Goal: Check status: Check status

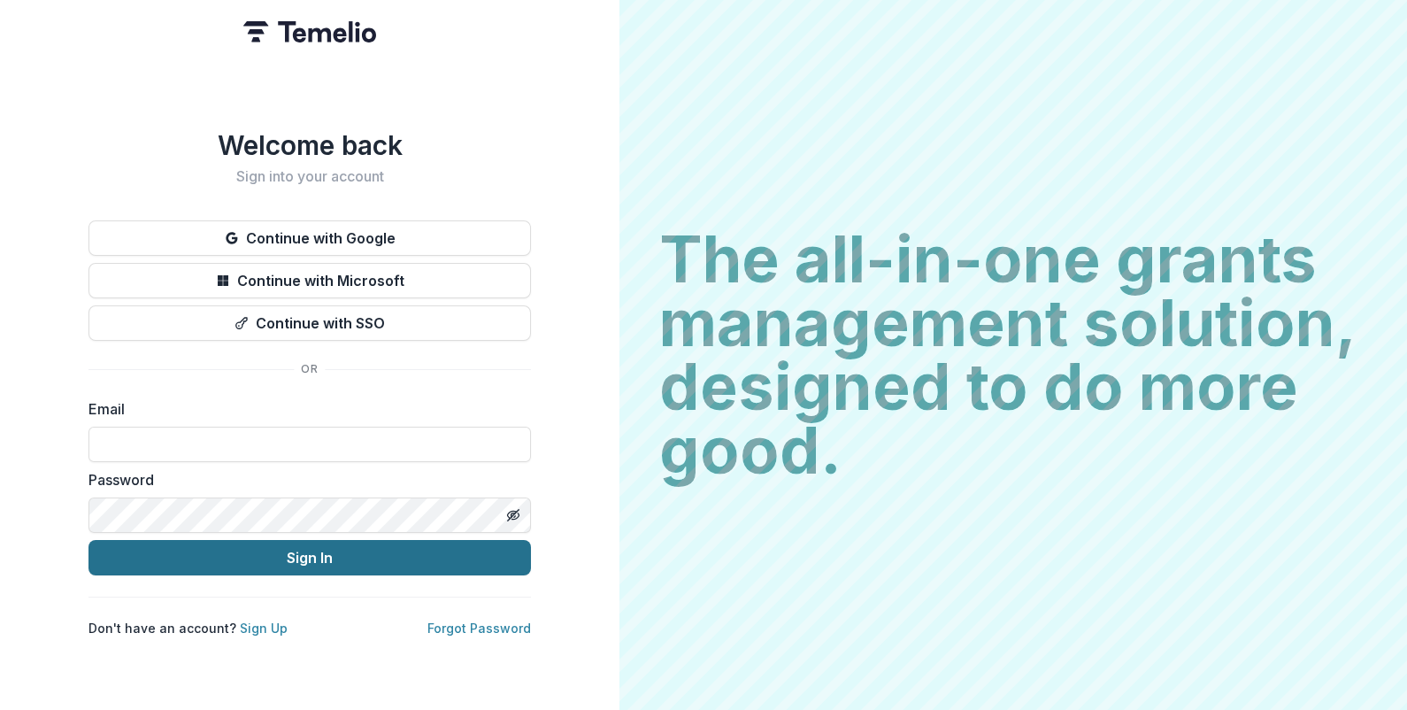
type input "**********"
click at [420, 540] on button "Sign In" at bounding box center [309, 557] width 442 height 35
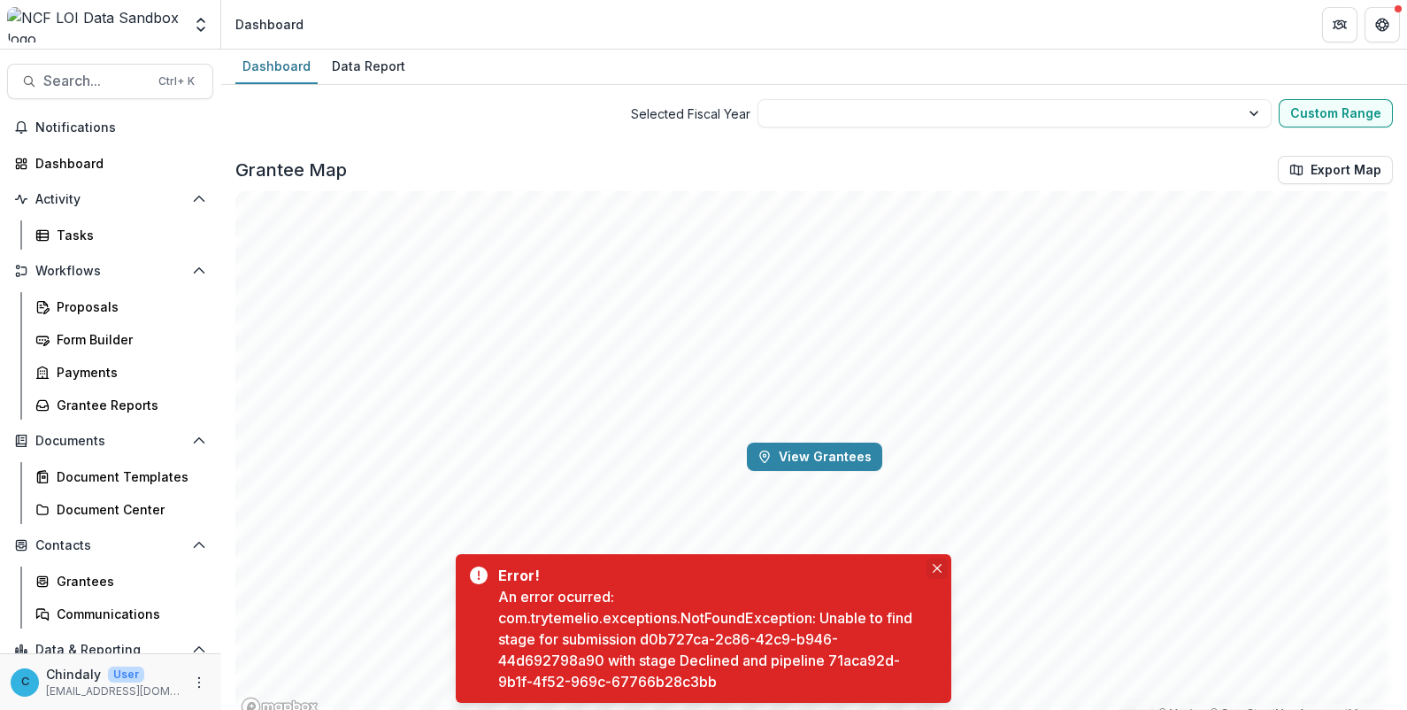
click at [933, 566] on icon "Close" at bounding box center [937, 568] width 9 height 9
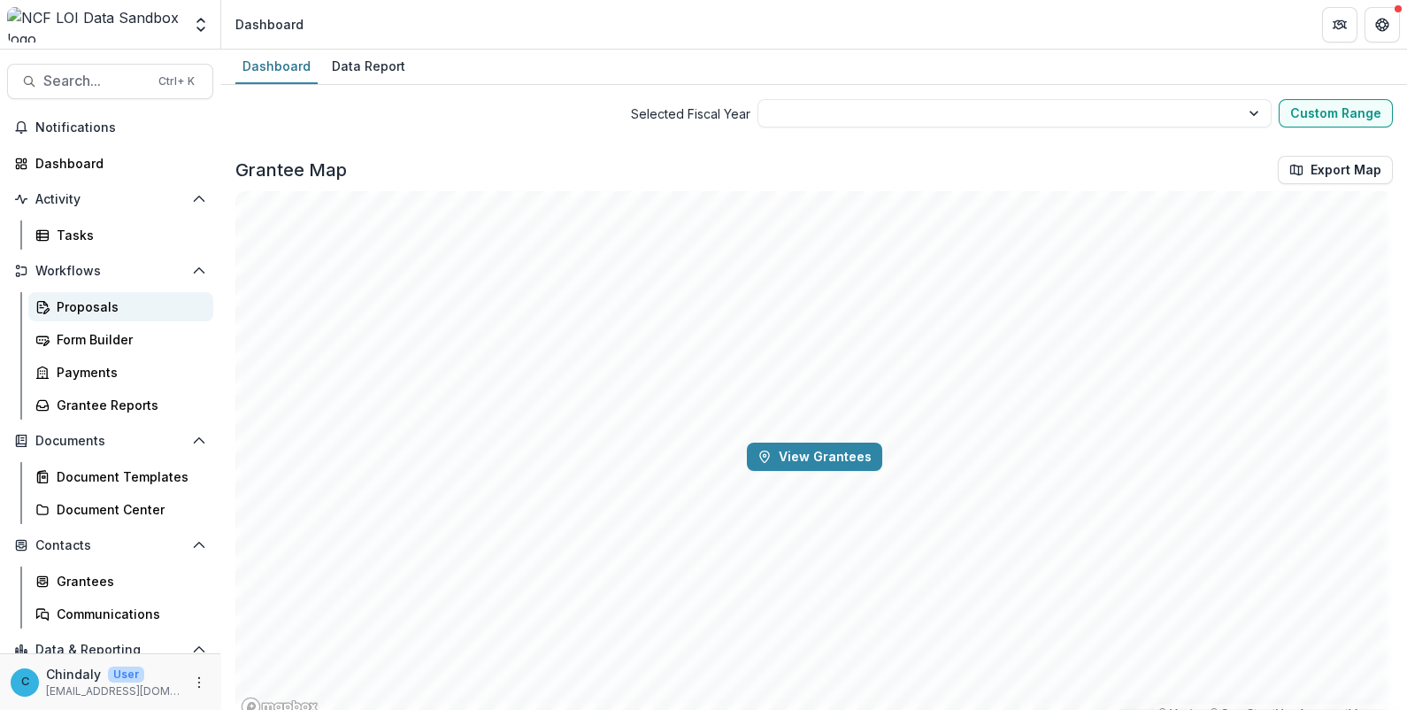
click at [89, 304] on div "Proposals" at bounding box center [128, 306] width 142 height 19
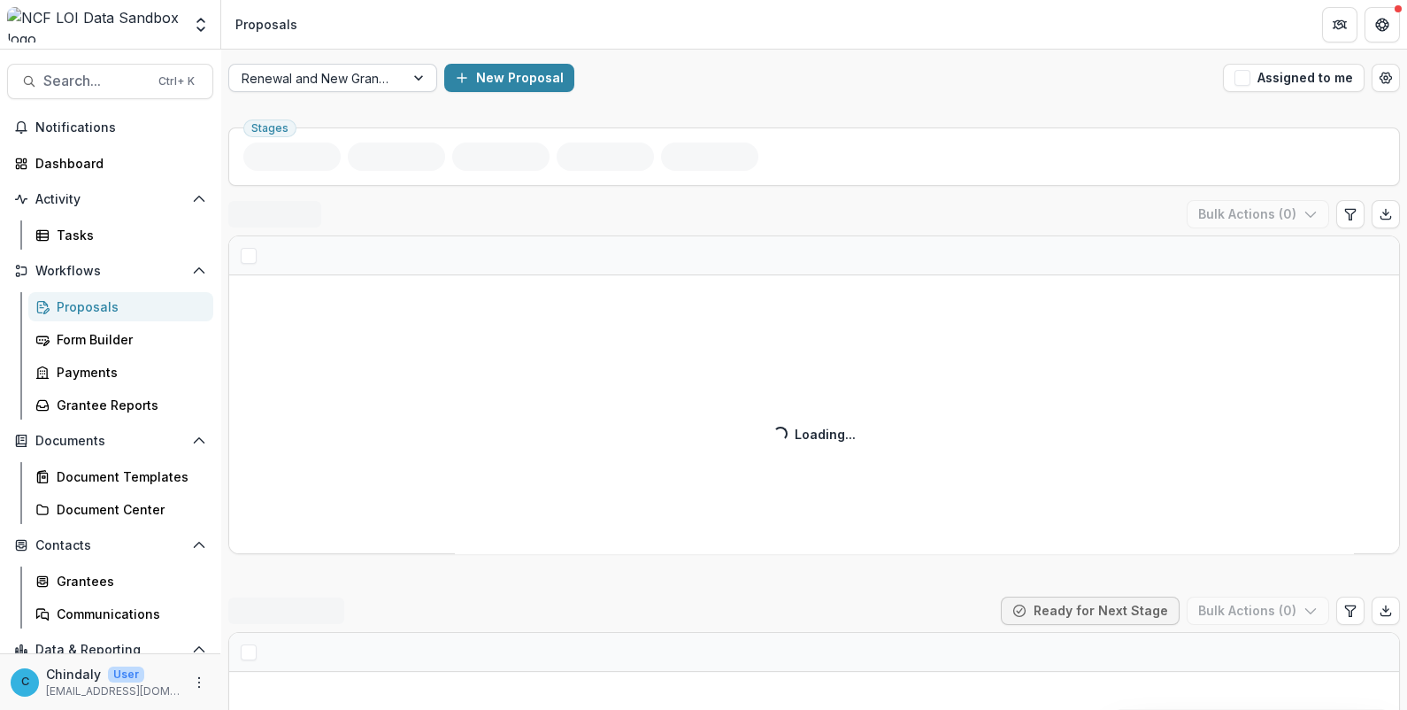
click at [320, 77] on div at bounding box center [317, 78] width 150 height 22
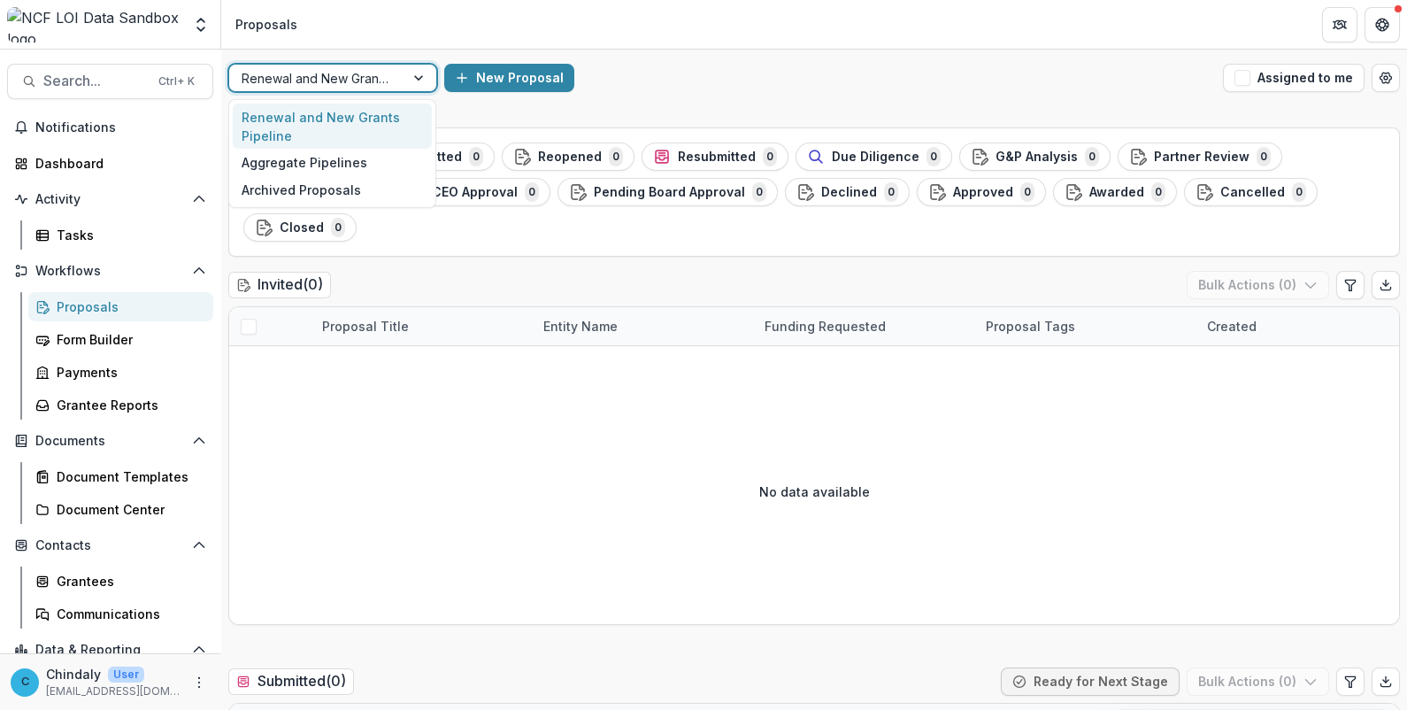
click at [421, 81] on div at bounding box center [420, 78] width 32 height 27
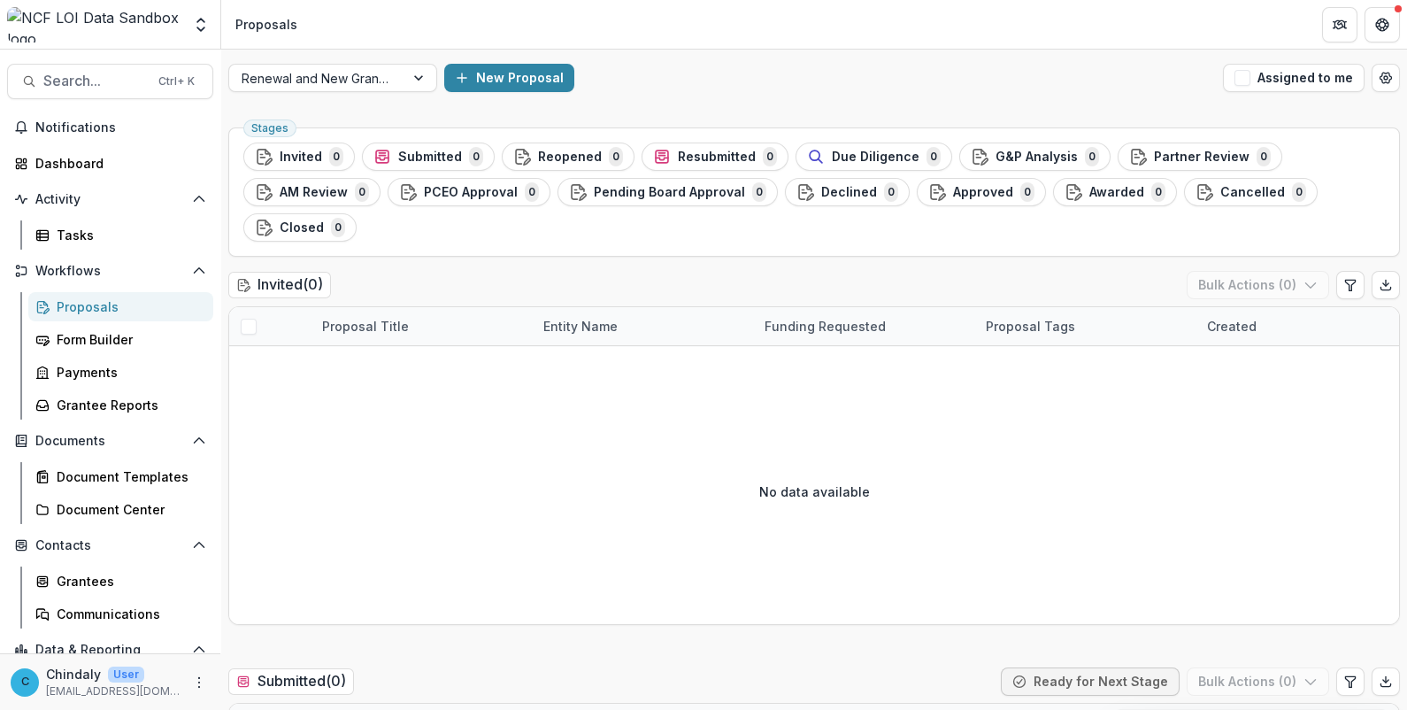
click at [102, 314] on div "Proposals" at bounding box center [128, 306] width 142 height 19
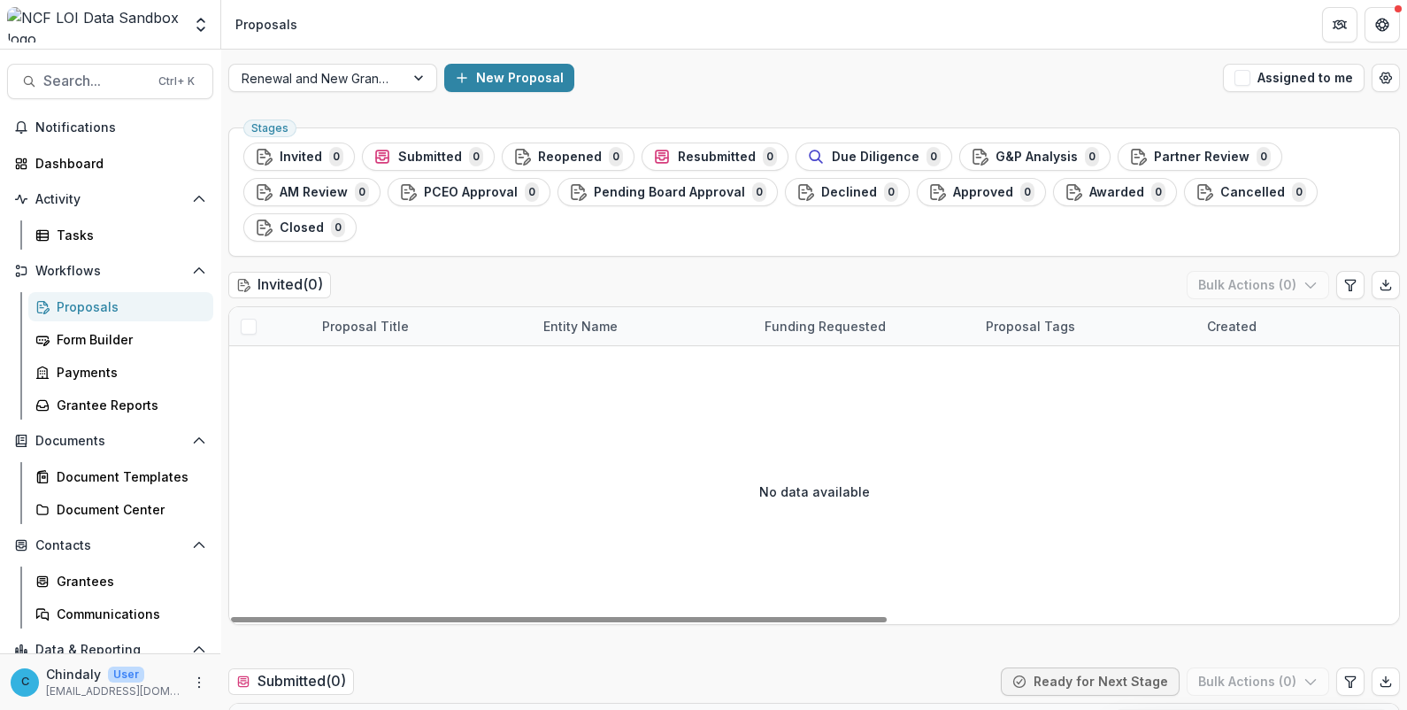
click at [67, 310] on div "Proposals" at bounding box center [128, 306] width 142 height 19
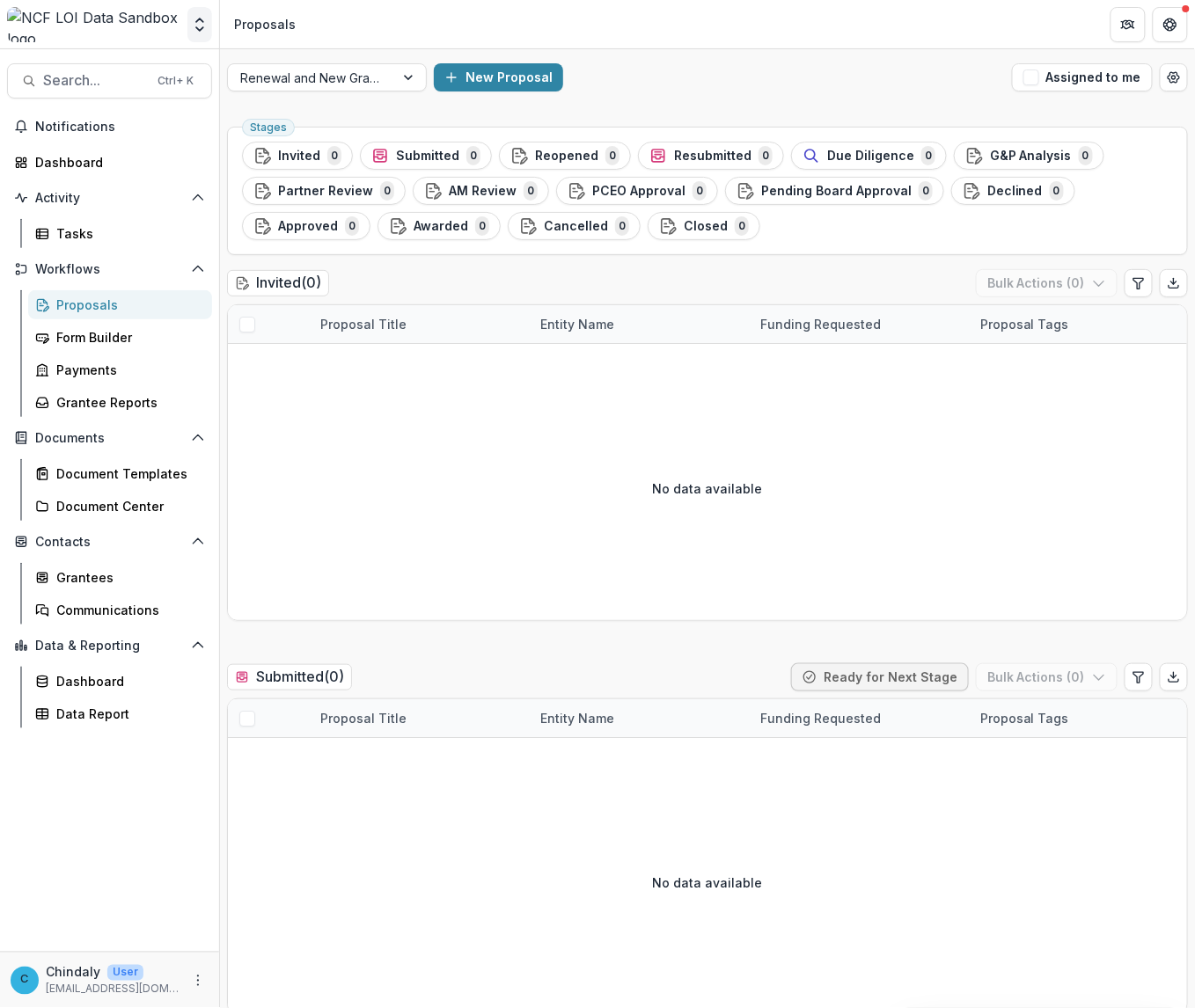
click at [192, 29] on icon "Open entity switcher" at bounding box center [200, 25] width 18 height 18
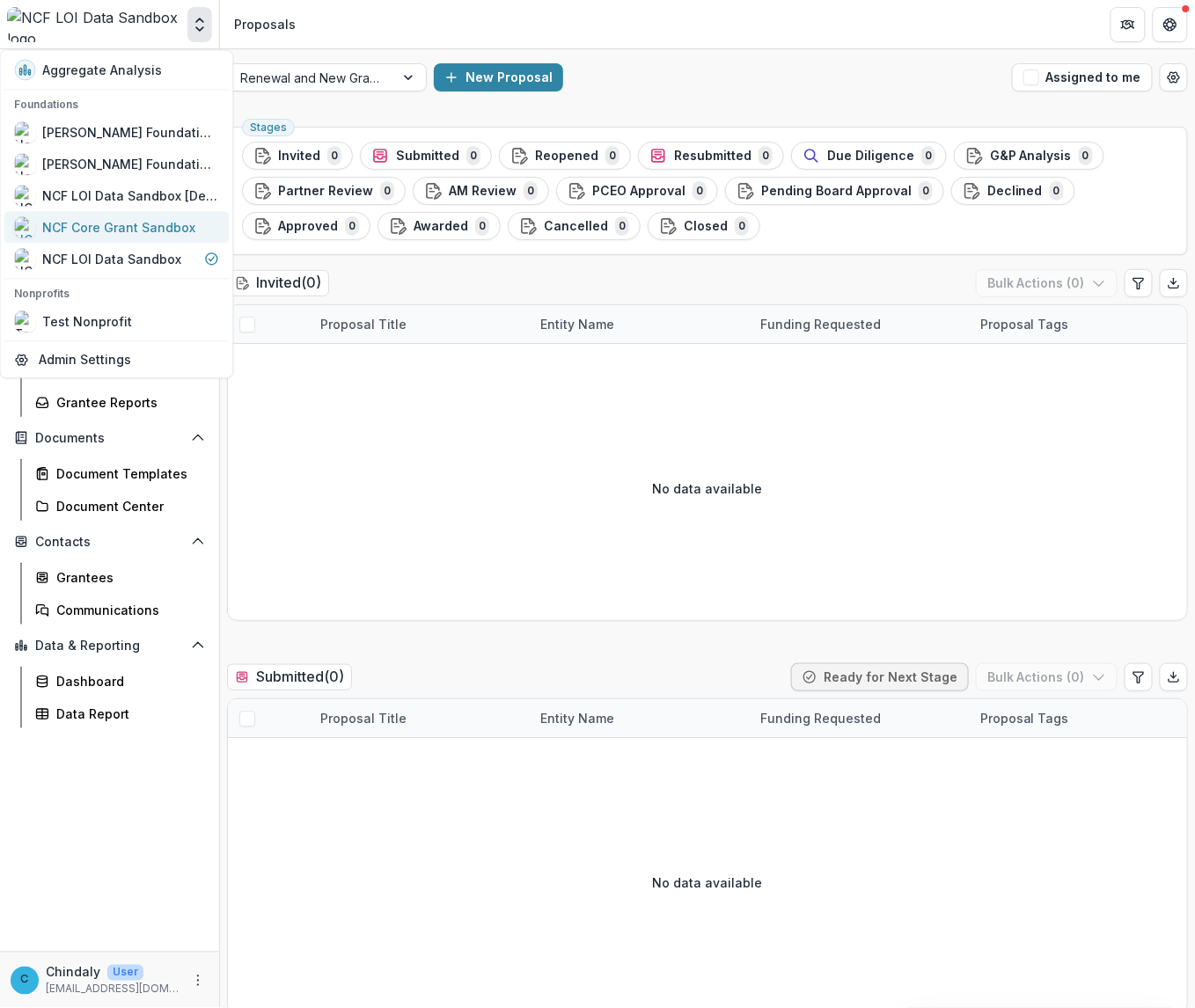
click at [116, 225] on div "NCF Core Grant Sandbox" at bounding box center [119, 227] width 153 height 19
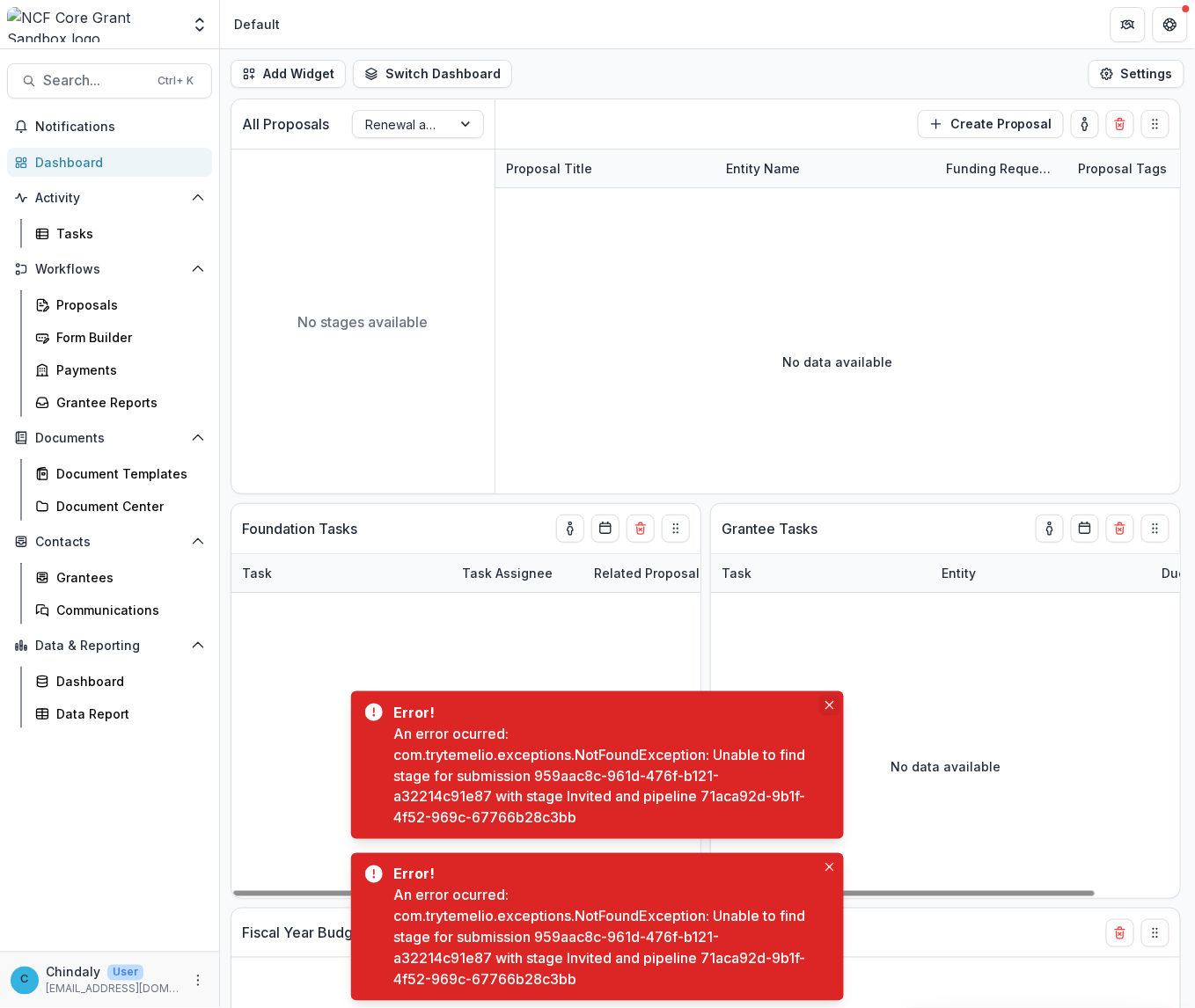
click at [831, 705] on icon "Close" at bounding box center [829, 705] width 9 height 9
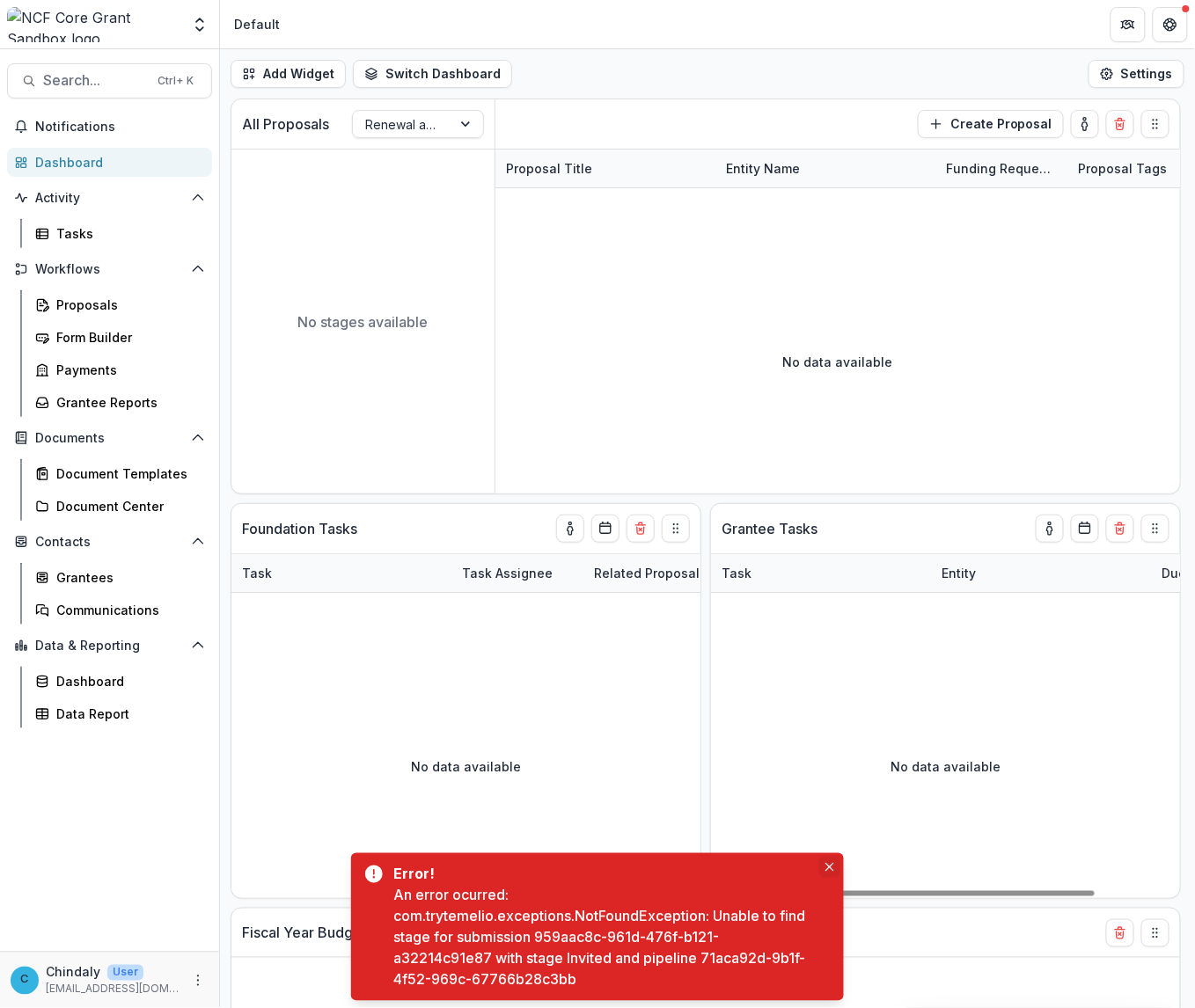
click at [825, 705] on icon "Close" at bounding box center [829, 867] width 9 height 9
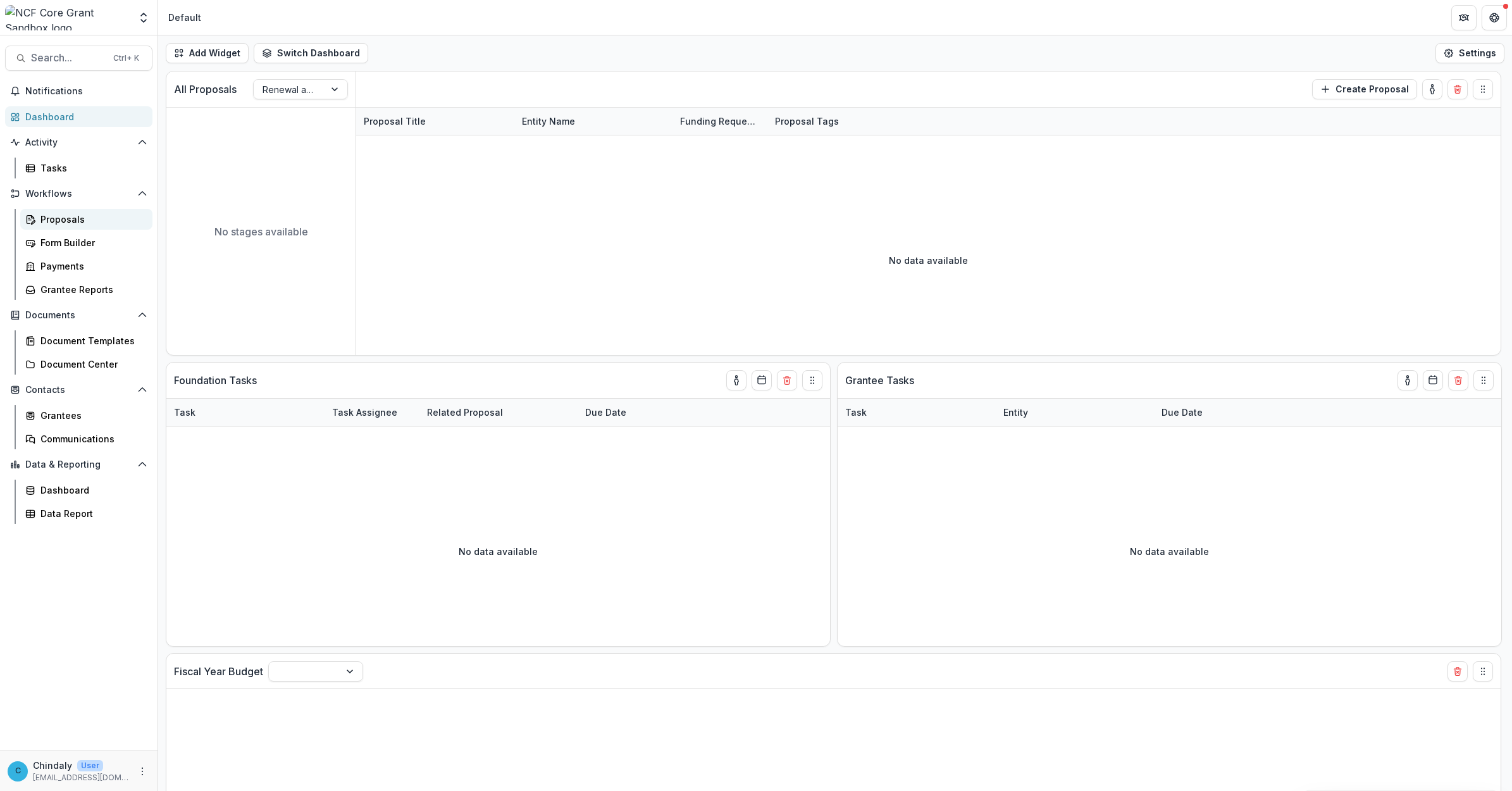
click at [49, 219] on div "Proposals" at bounding box center [92, 219] width 102 height 14
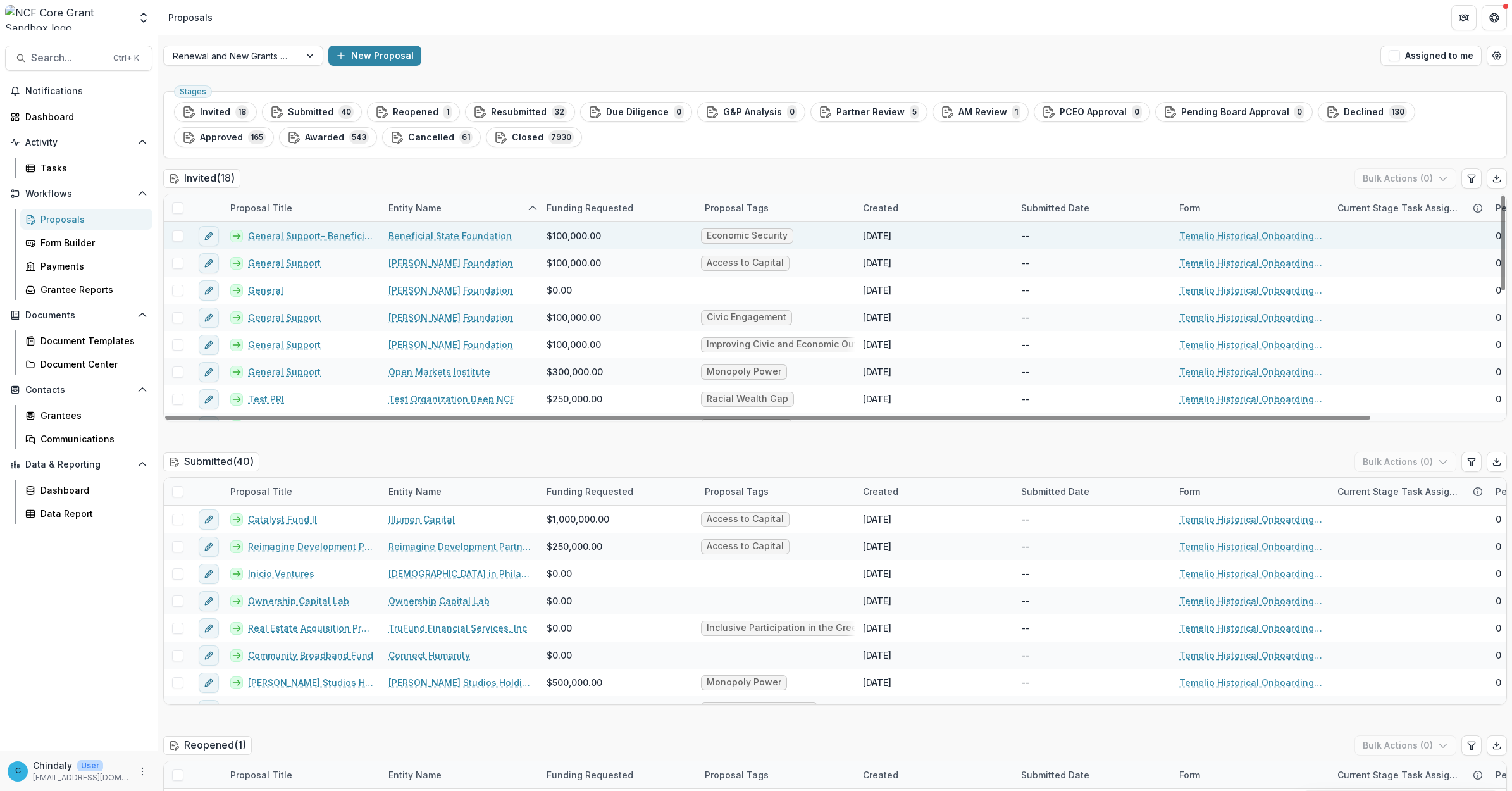
click at [271, 237] on link "General Support- Beneficial State Foundation" at bounding box center [310, 235] width 125 height 14
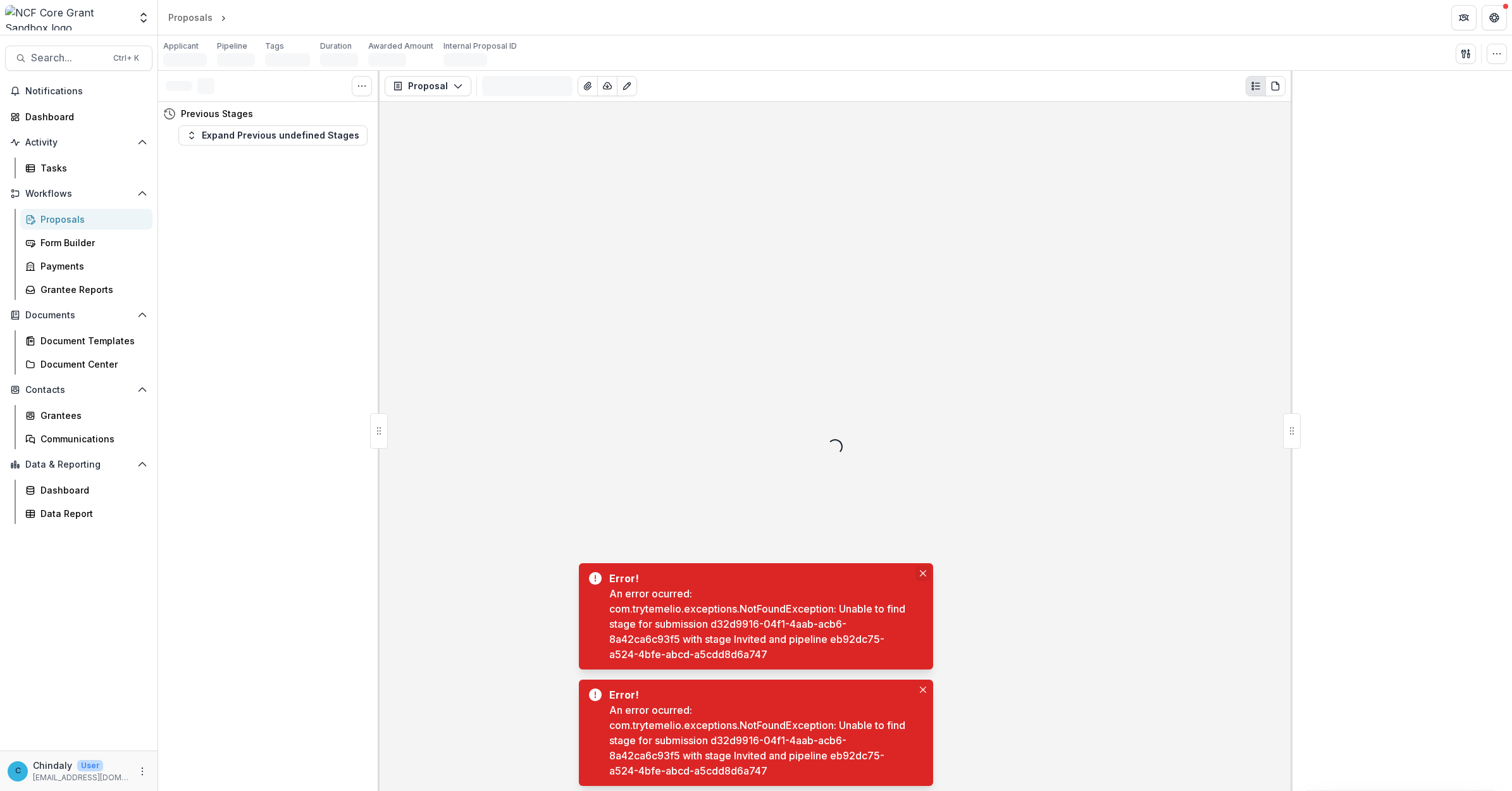
click at [925, 507] on button "Close" at bounding box center [922, 573] width 15 height 15
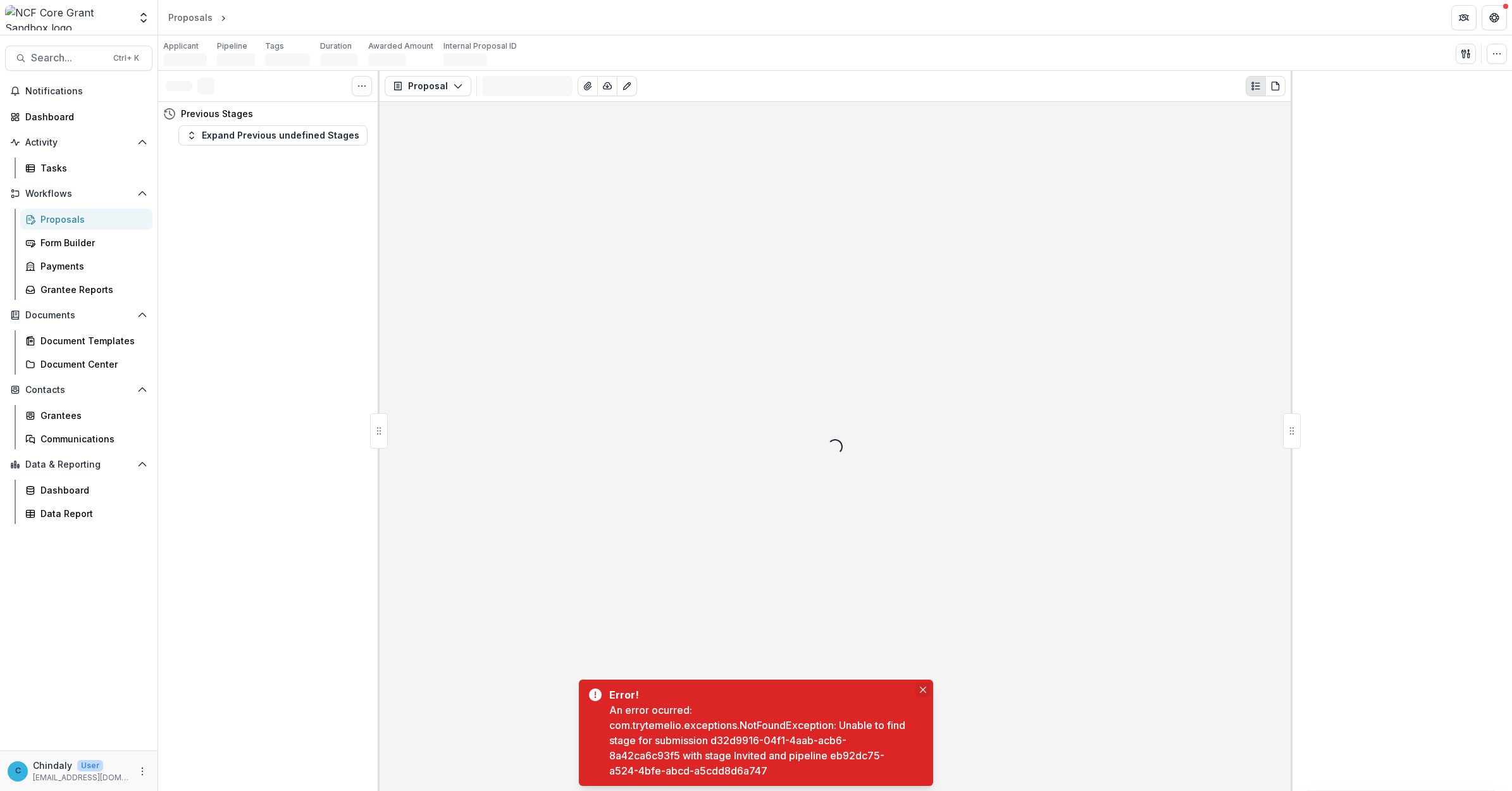
click at [920, 507] on button "Close" at bounding box center [922, 689] width 15 height 15
